Goal: Task Accomplishment & Management: Manage account settings

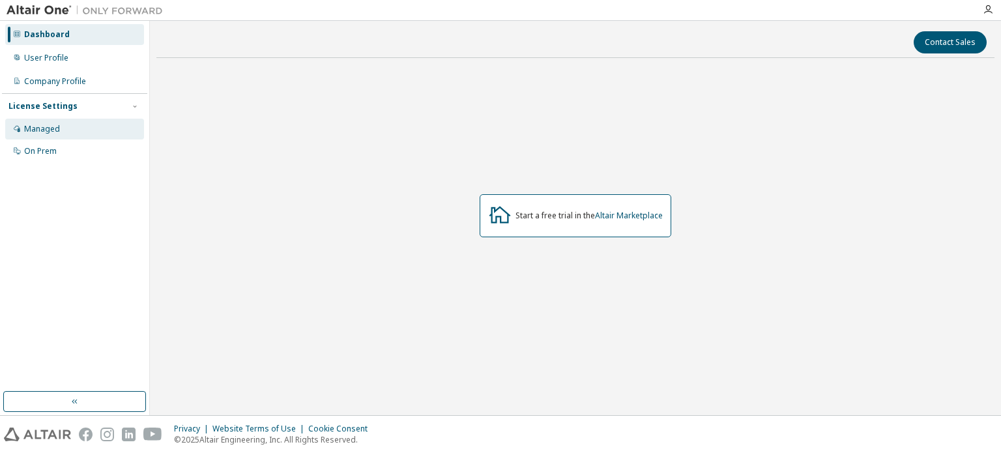
click at [69, 131] on div "Managed" at bounding box center [74, 129] width 139 height 21
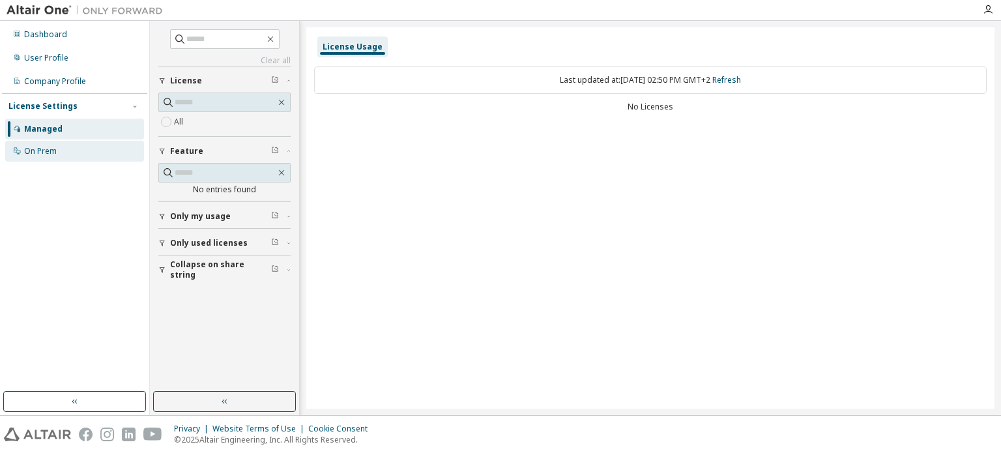
click at [66, 150] on div "On Prem" at bounding box center [74, 151] width 139 height 21
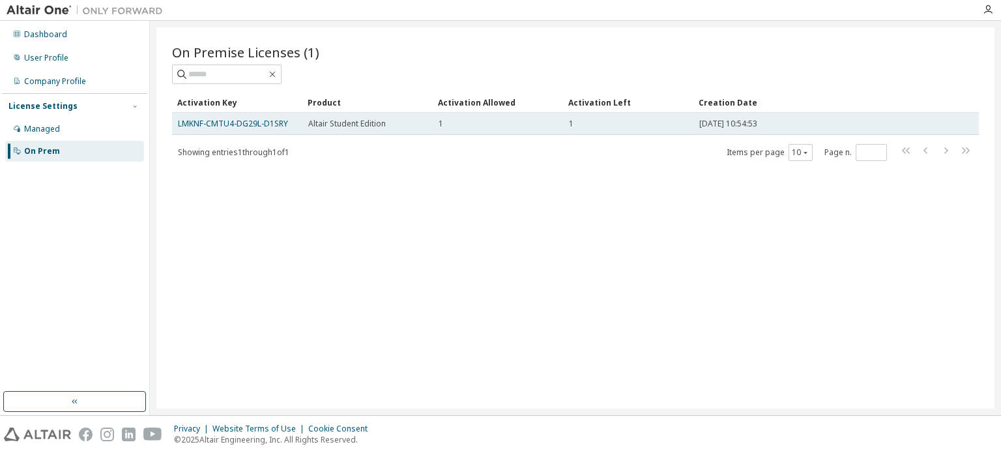
click at [395, 121] on div "Altair Student Edition" at bounding box center [367, 124] width 119 height 10
click at [239, 119] on link "LMKNF-CMTU4-DG29L-D1SRY" at bounding box center [233, 123] width 110 height 11
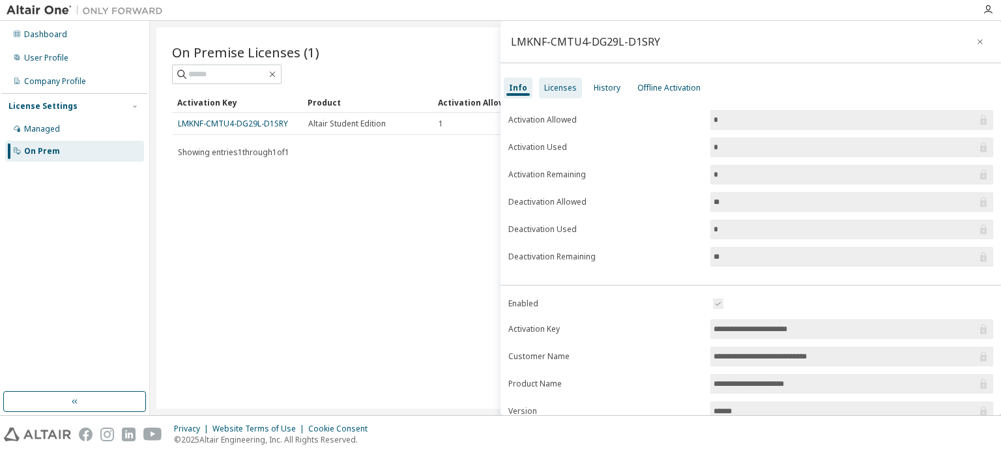
click at [548, 83] on div "Licenses" at bounding box center [560, 88] width 33 height 10
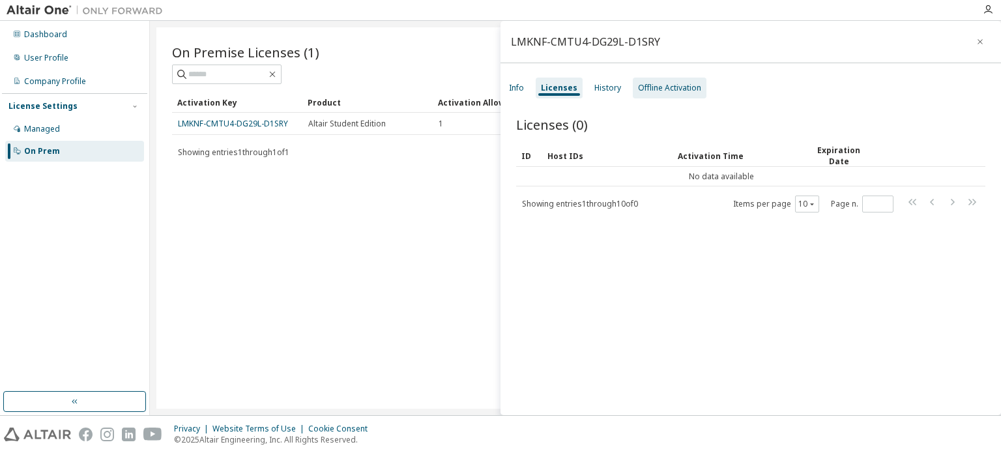
click at [659, 89] on div "Offline Activation" at bounding box center [669, 88] width 63 height 10
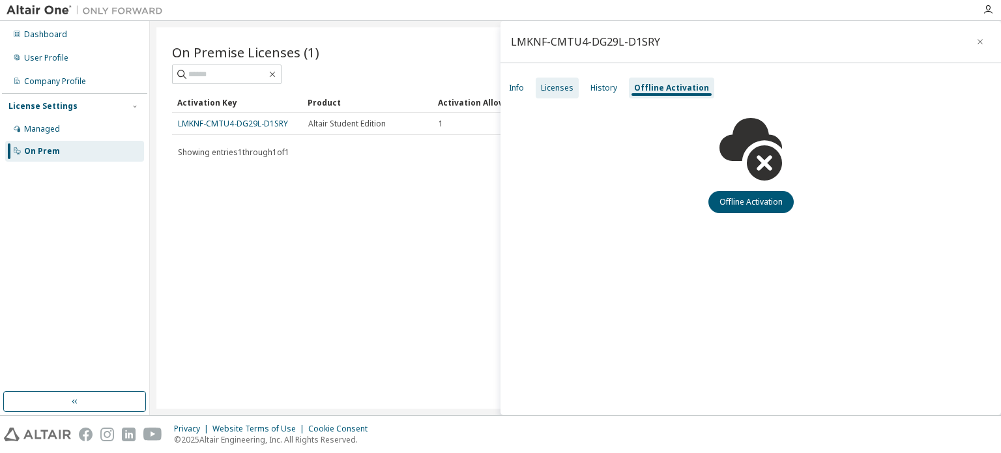
click at [552, 93] on div "Licenses" at bounding box center [556, 88] width 43 height 21
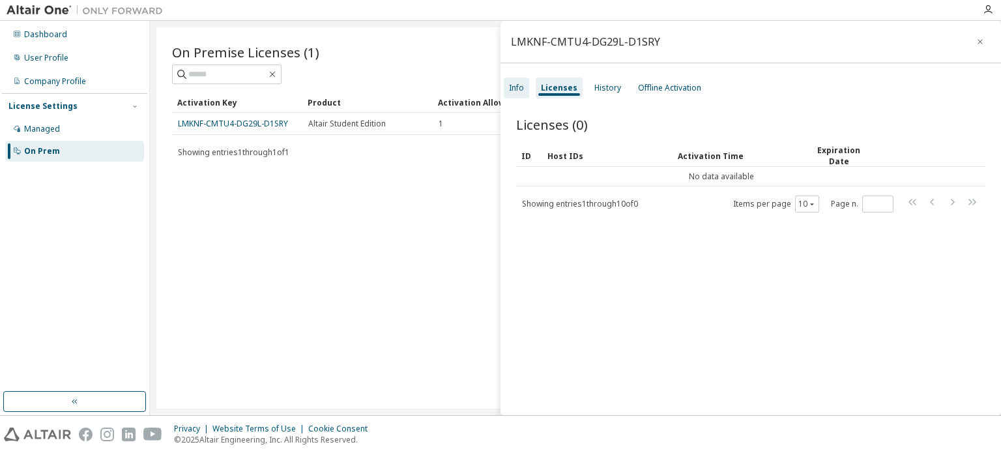
click at [517, 89] on div "Info" at bounding box center [516, 88] width 15 height 10
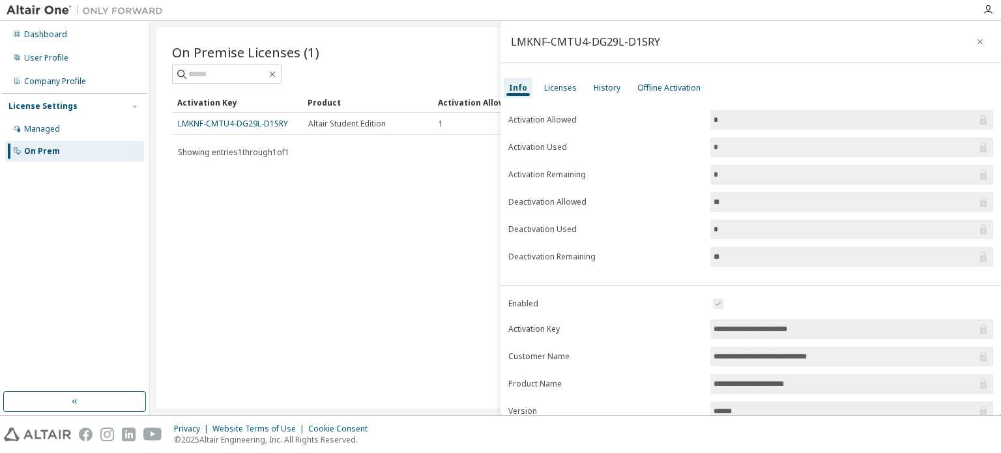
click at [448, 218] on div "On Premise Licenses (1) Clear Load Save Save As Field Operator Value Select fil…" at bounding box center [575, 217] width 838 height 381
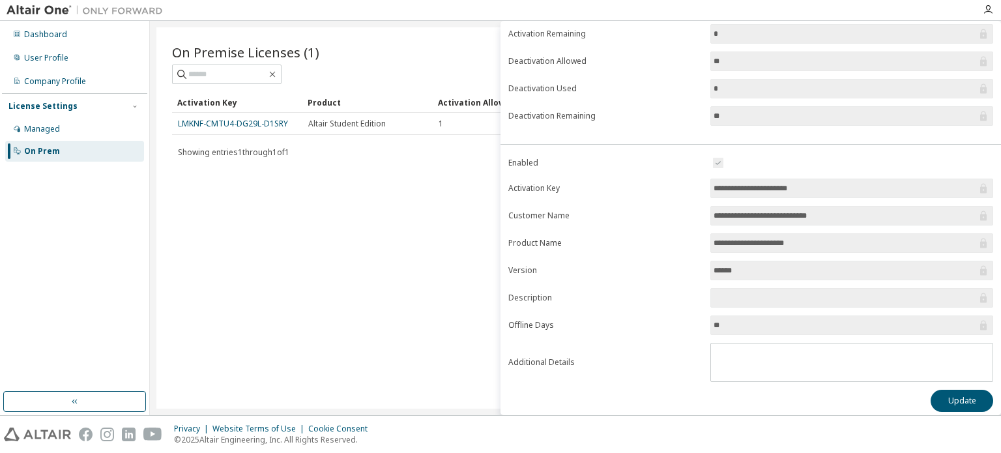
scroll to position [142, 0]
click at [380, 253] on div "On Premise Licenses (1) Clear Load Save Save As Field Operator Value Select fil…" at bounding box center [575, 217] width 838 height 381
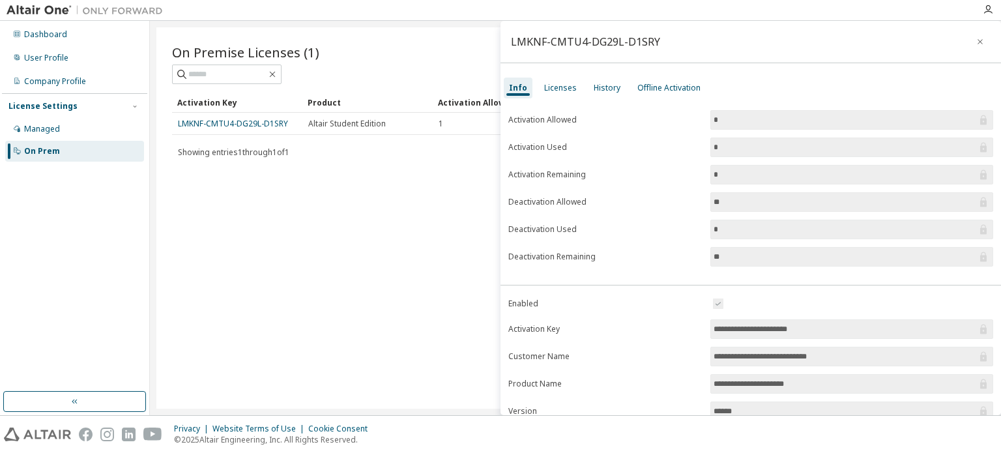
click at [328, 208] on div "On Premise Licenses (1) Clear Load Save Save As Field Operator Value Select fil…" at bounding box center [575, 217] width 838 height 381
click at [555, 85] on div "Licenses" at bounding box center [560, 88] width 33 height 10
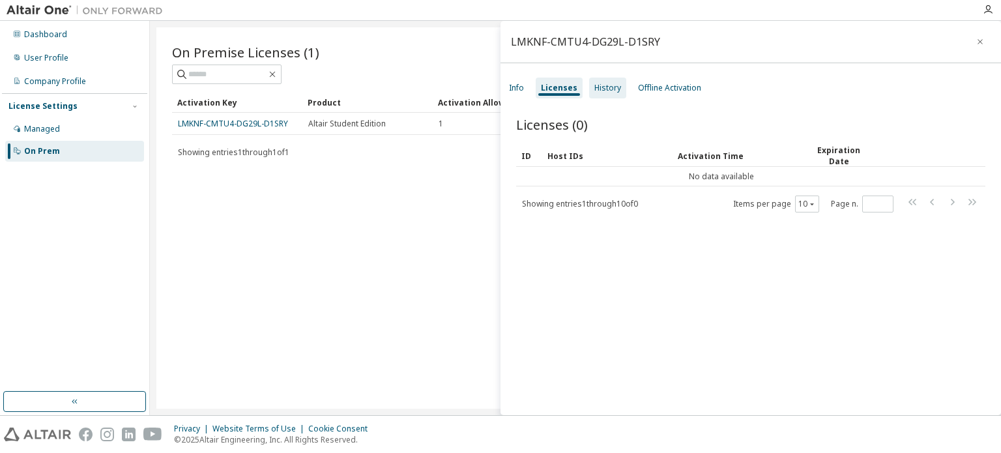
click at [613, 93] on div "History" at bounding box center [607, 88] width 37 height 21
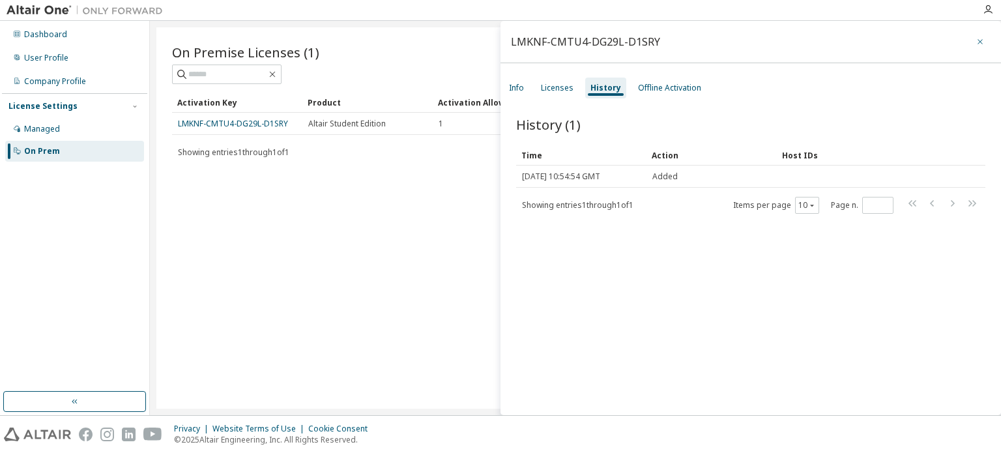
click at [977, 44] on icon "button" at bounding box center [979, 41] width 5 height 5
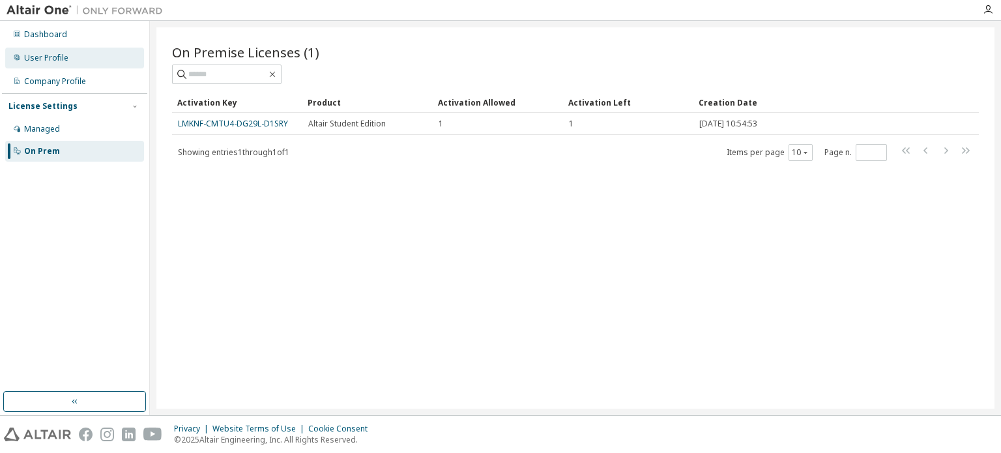
click at [43, 62] on div "User Profile" at bounding box center [46, 58] width 44 height 10
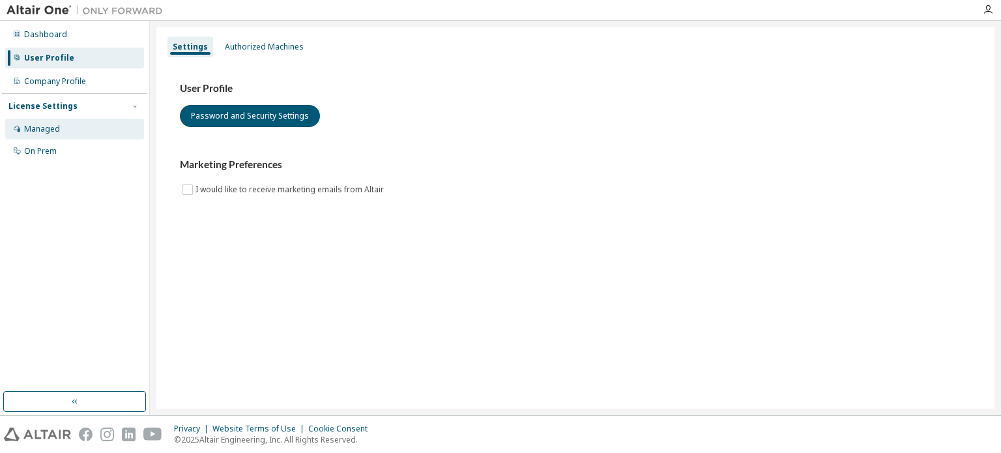
click at [52, 125] on div "Managed" at bounding box center [42, 129] width 36 height 10
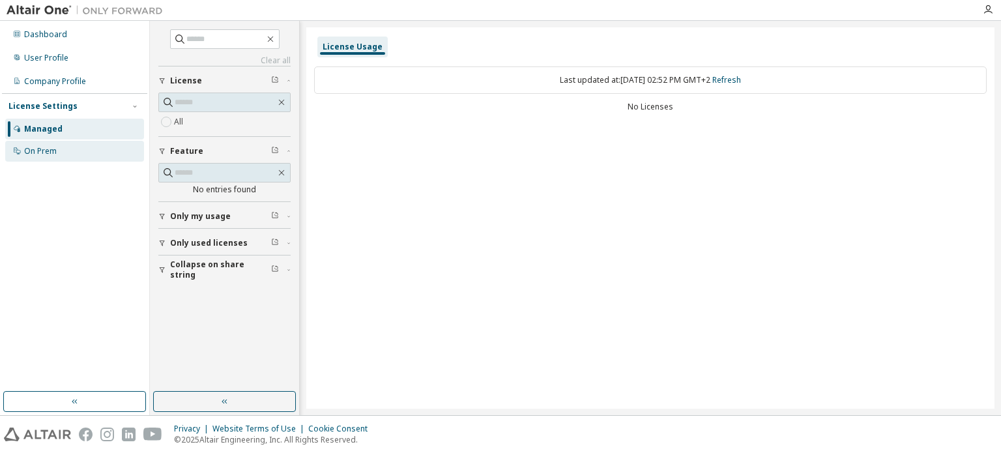
click at [81, 150] on div "On Prem" at bounding box center [74, 151] width 139 height 21
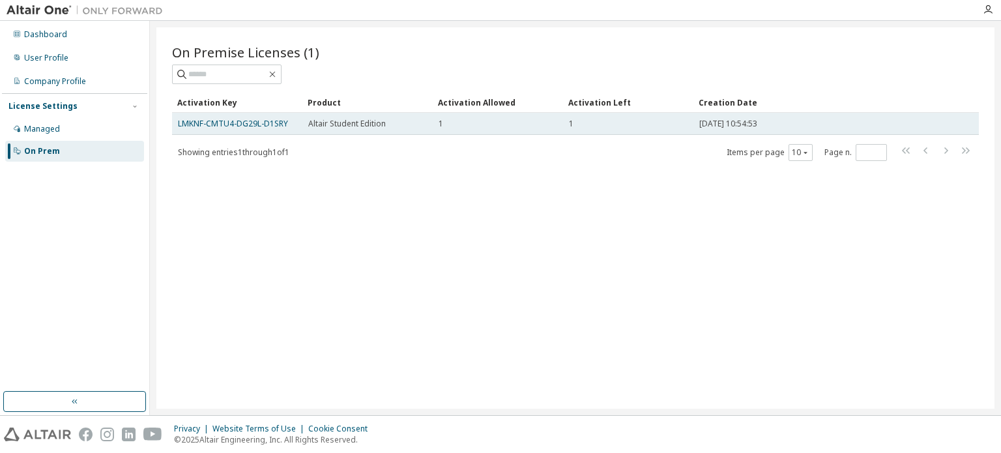
click at [341, 125] on span "Altair Student Edition" at bounding box center [347, 124] width 78 height 10
click at [253, 122] on link "LMKNF-CMTU4-DG29L-D1SRY" at bounding box center [233, 123] width 110 height 11
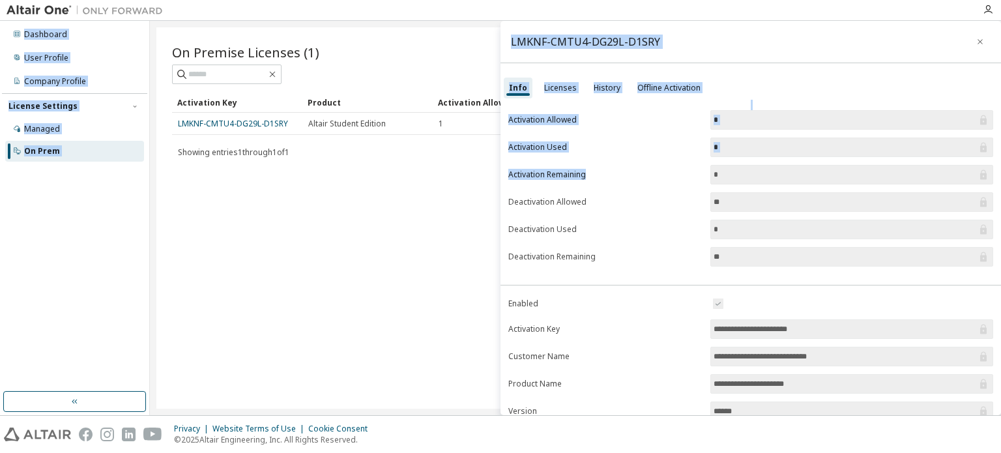
drag, startPoint x: 590, startPoint y: 171, endPoint x: 246, endPoint y: -79, distance: 424.8
click at [246, 0] on html "**********" at bounding box center [500, 226] width 1001 height 453
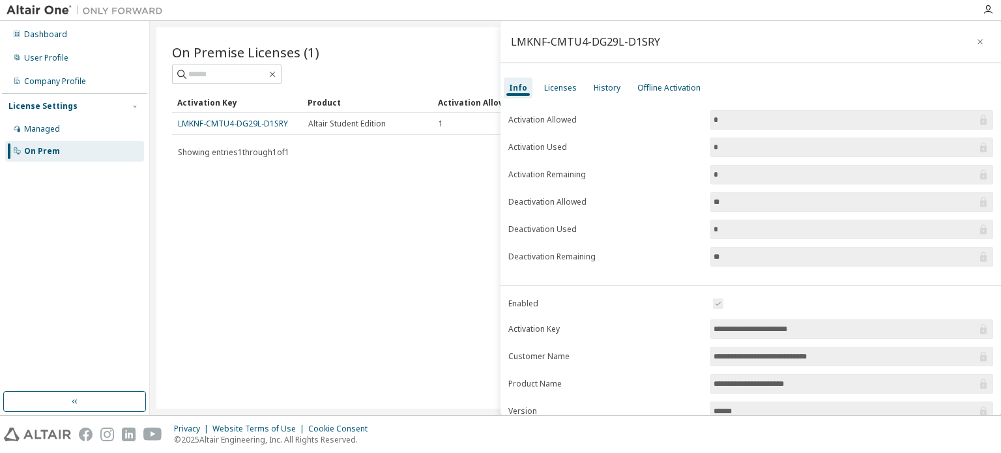
click at [354, 274] on div "On Premise Licenses (1) Clear Load Save Save As Field Operator Value Select fil…" at bounding box center [575, 217] width 838 height 381
click at [373, 244] on div "On Premise Licenses (1) Clear Load Save Save As Field Operator Value Select fil…" at bounding box center [575, 217] width 838 height 381
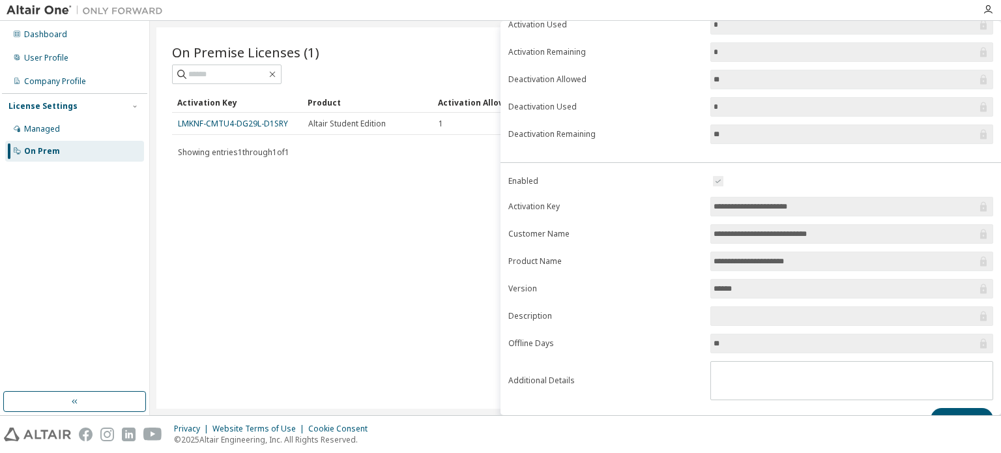
scroll to position [125, 0]
